Goal: Information Seeking & Learning: Learn about a topic

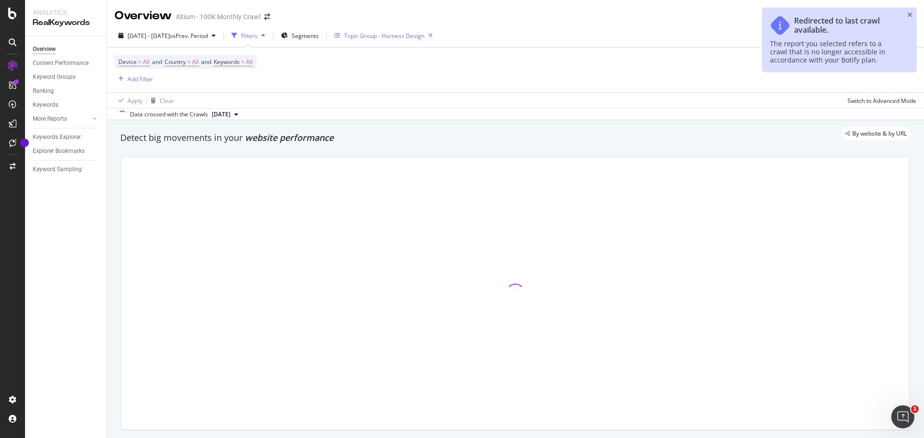
click at [424, 35] on div "Topic Group - Harness Design" at bounding box center [384, 36] width 80 height 8
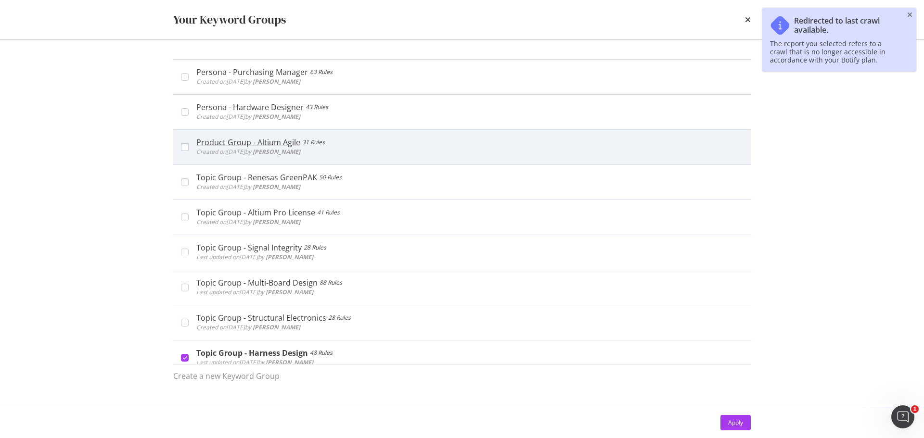
click at [340, 151] on div "Product Group - Altium Agile 31 Rules Created on [DATE] by [PERSON_NAME]" at bounding box center [469, 147] width 546 height 19
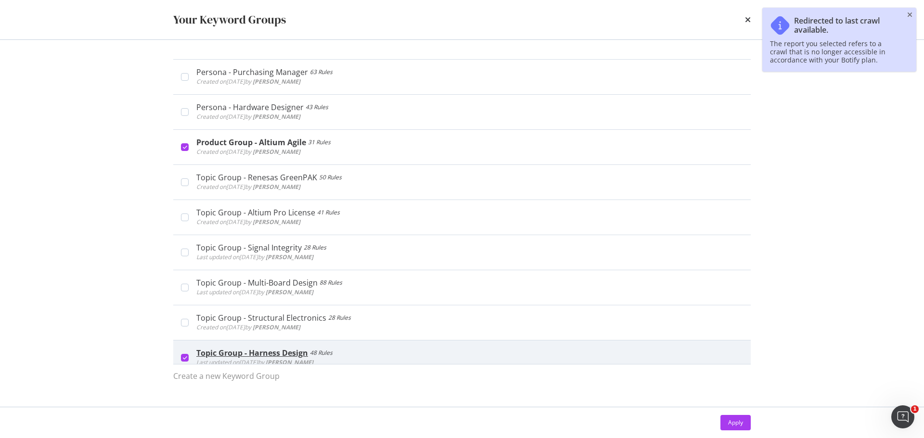
click at [346, 354] on div "Topic Group - Harness Design 48 Rules Last updated on [DATE] by [PERSON_NAME]" at bounding box center [469, 357] width 546 height 19
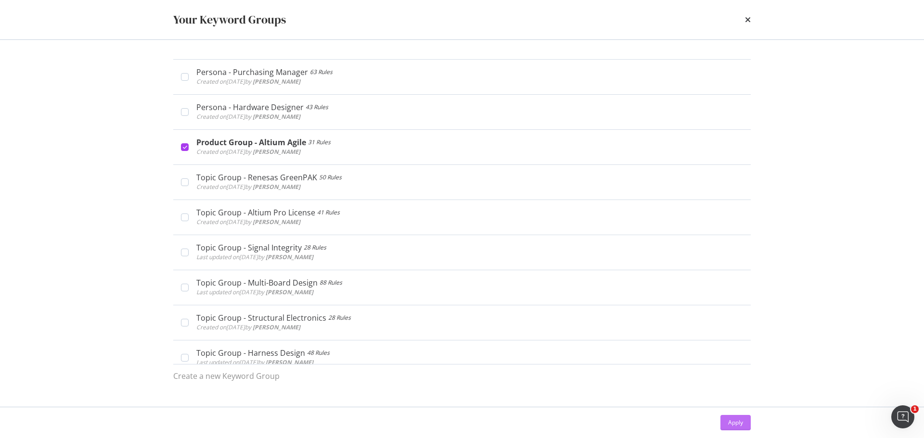
click at [730, 416] on div "Apply" at bounding box center [735, 423] width 15 height 14
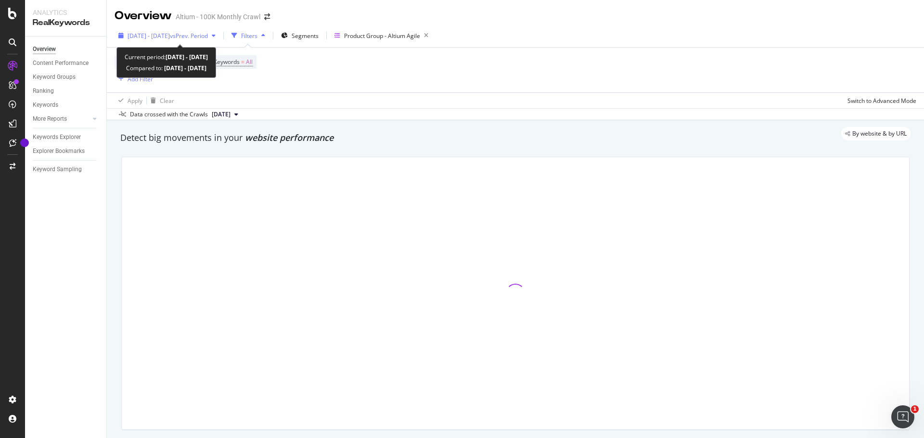
click at [208, 39] on span "vs Prev. Period" at bounding box center [189, 36] width 38 height 8
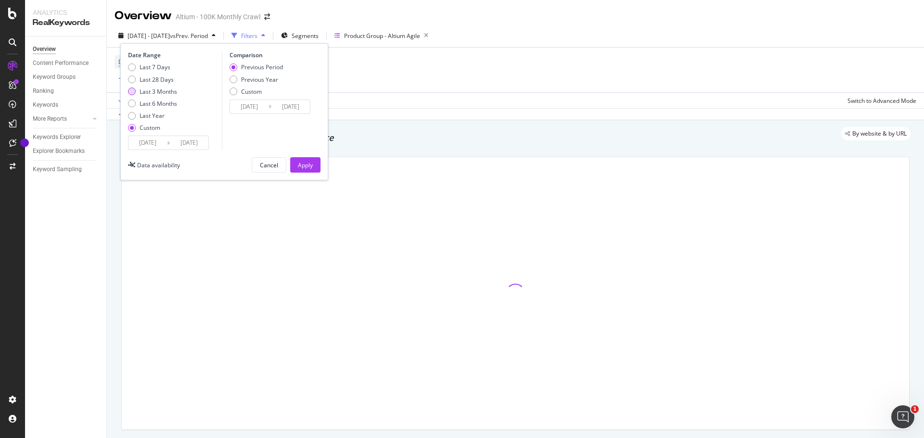
click at [161, 94] on div "Last 3 Months" at bounding box center [159, 92] width 38 height 8
type input "[DATE]"
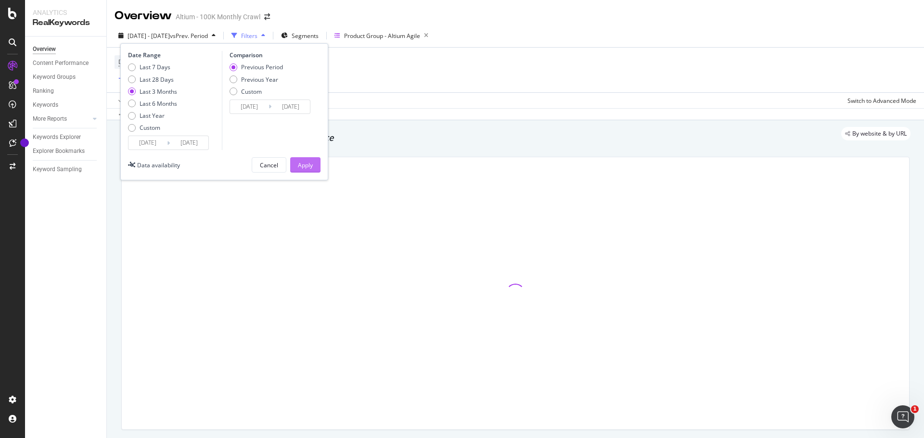
click at [309, 163] on div "Apply" at bounding box center [305, 165] width 15 height 8
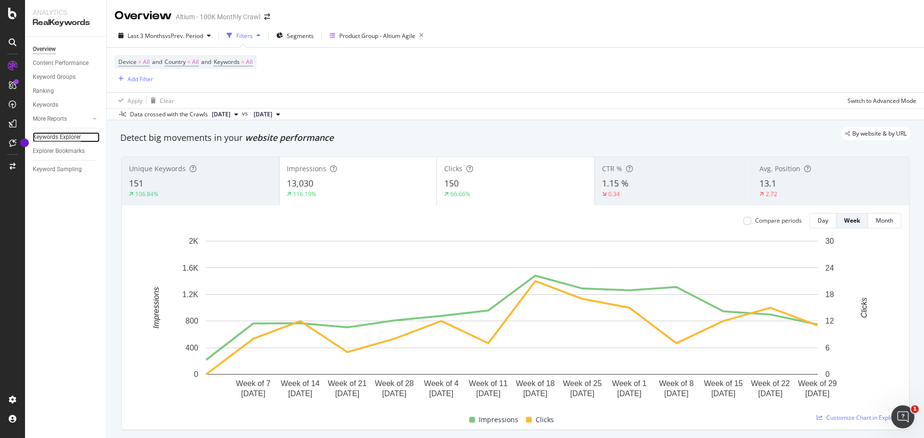
click at [62, 137] on div "Keywords Explorer" at bounding box center [57, 137] width 48 height 10
